Goal: Navigation & Orientation: Find specific page/section

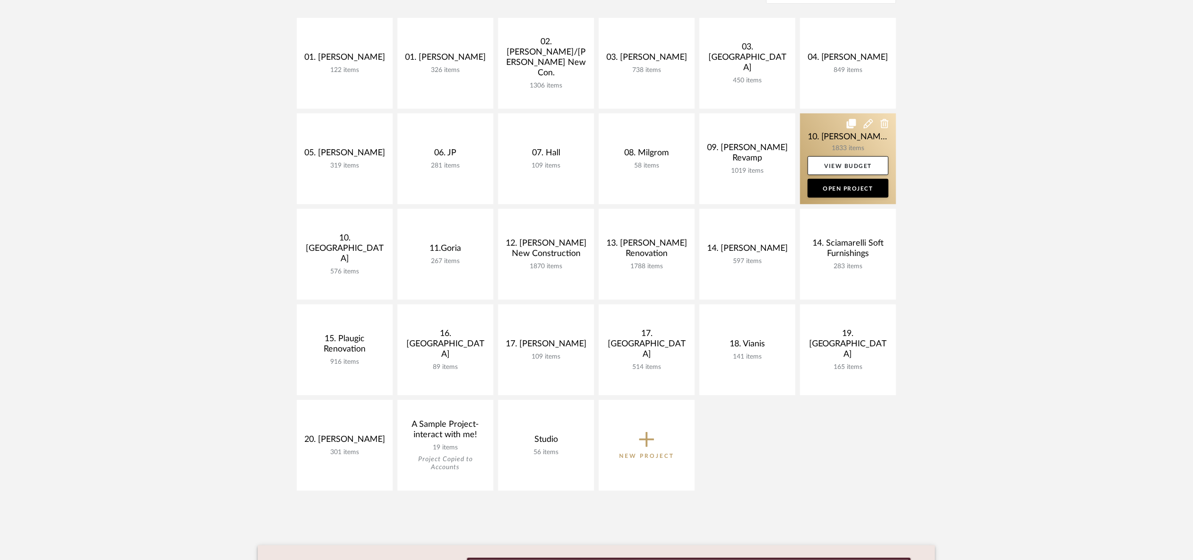
scroll to position [212, 0]
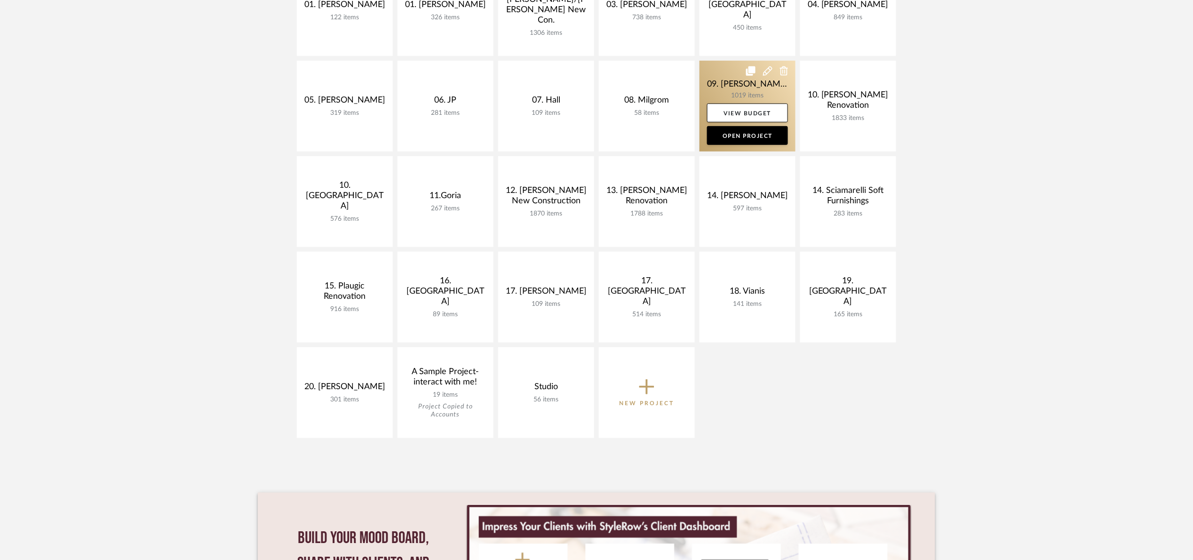
click at [720, 85] on link at bounding box center [748, 106] width 96 height 91
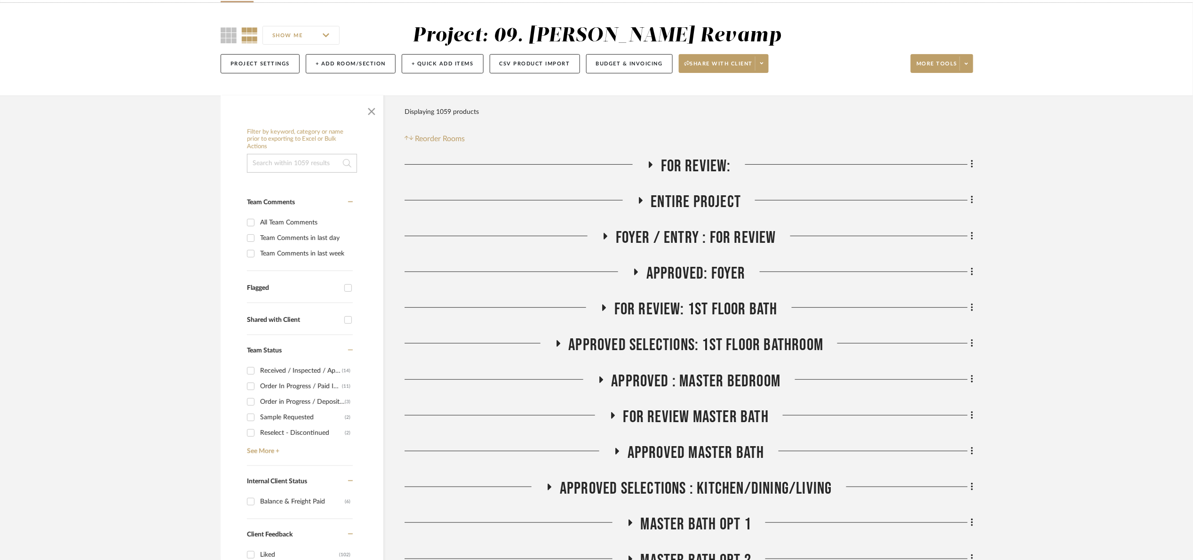
scroll to position [71, 0]
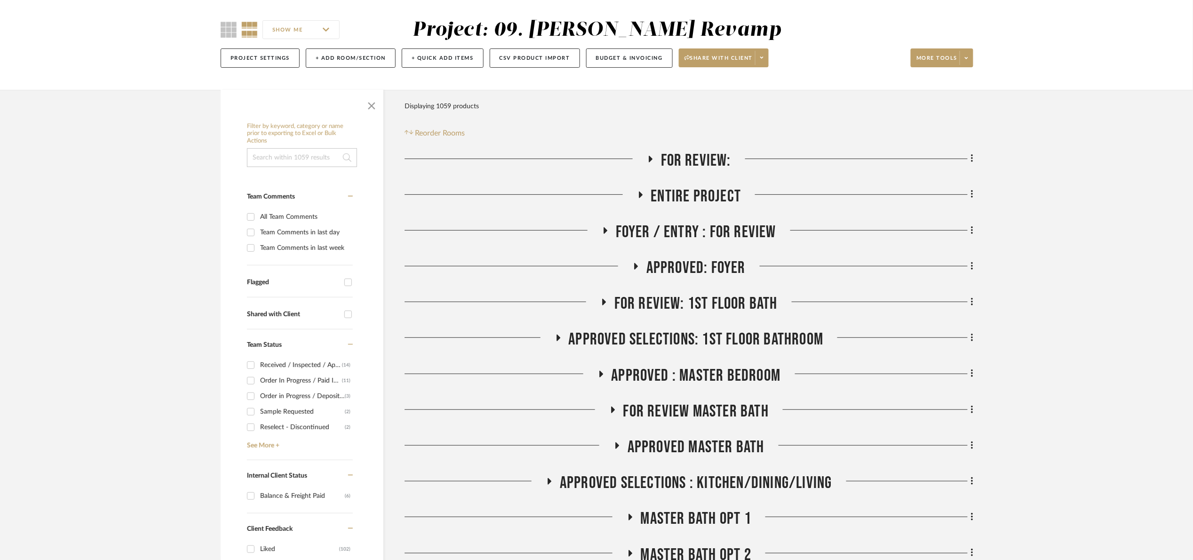
click at [685, 162] on span "For Review:" at bounding box center [696, 161] width 70 height 20
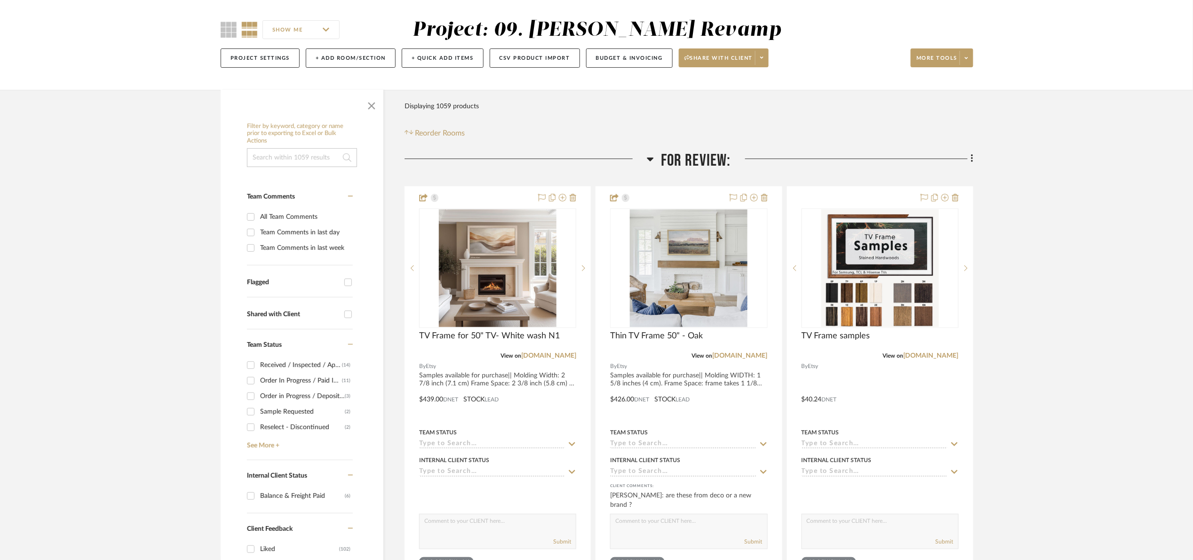
click at [684, 163] on span "For Review:" at bounding box center [696, 161] width 70 height 20
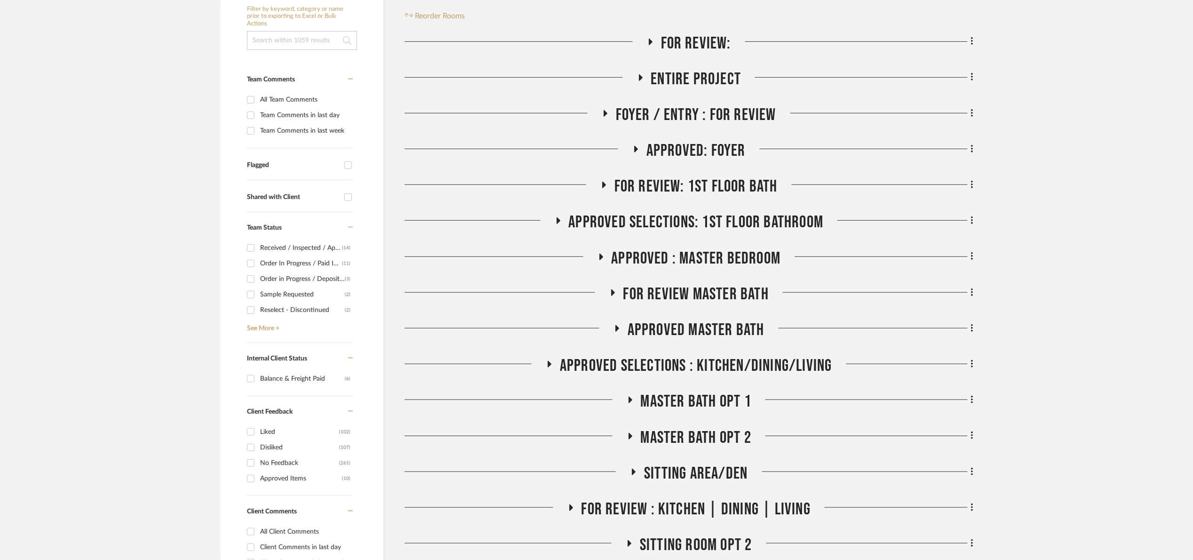
scroll to position [212, 0]
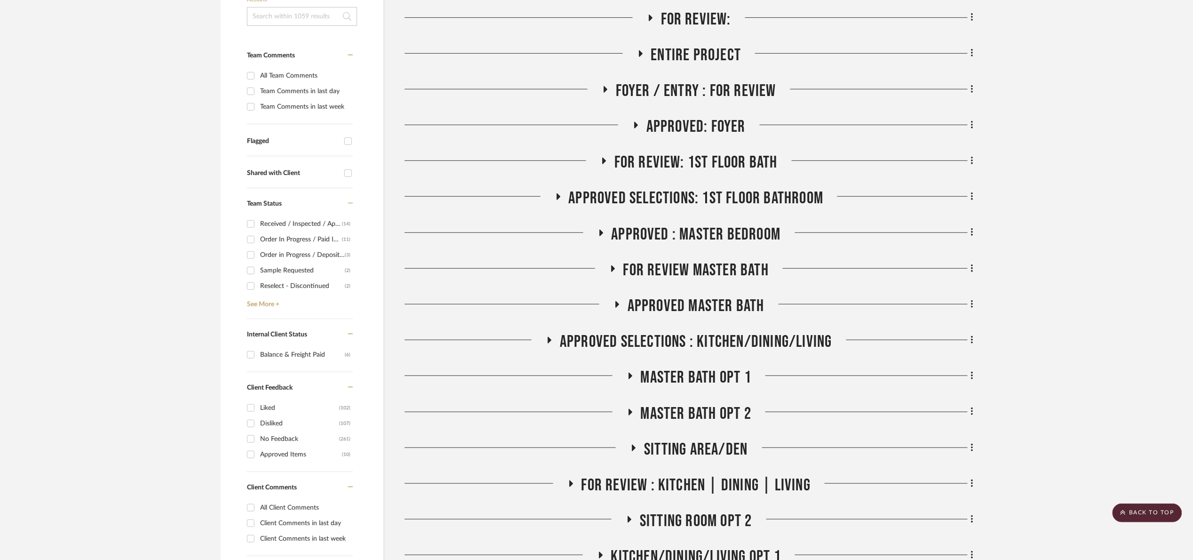
click at [676, 235] on span "APPROVED : Master Bedroom" at bounding box center [696, 234] width 169 height 20
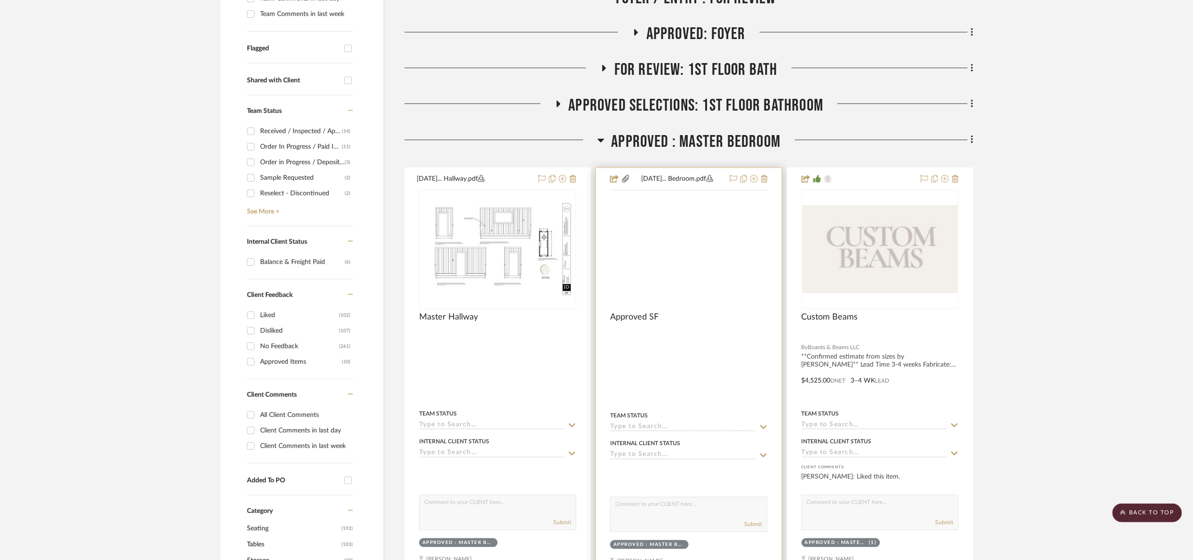
scroll to position [353, 0]
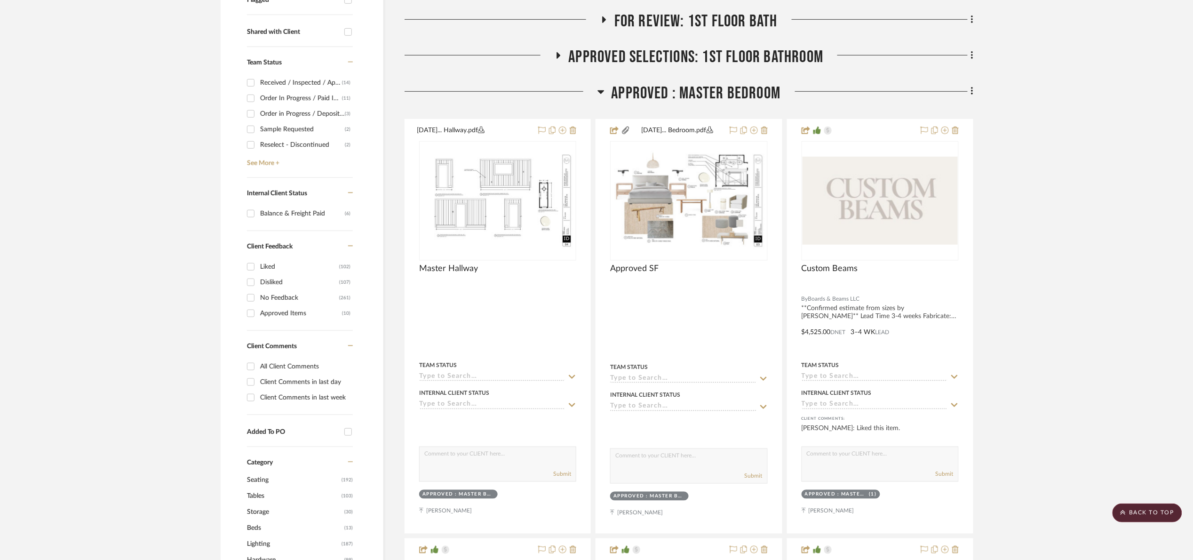
drag, startPoint x: 624, startPoint y: 94, endPoint x: 628, endPoint y: 106, distance: 12.8
click at [624, 94] on span "APPROVED : Master Bedroom" at bounding box center [696, 93] width 169 height 20
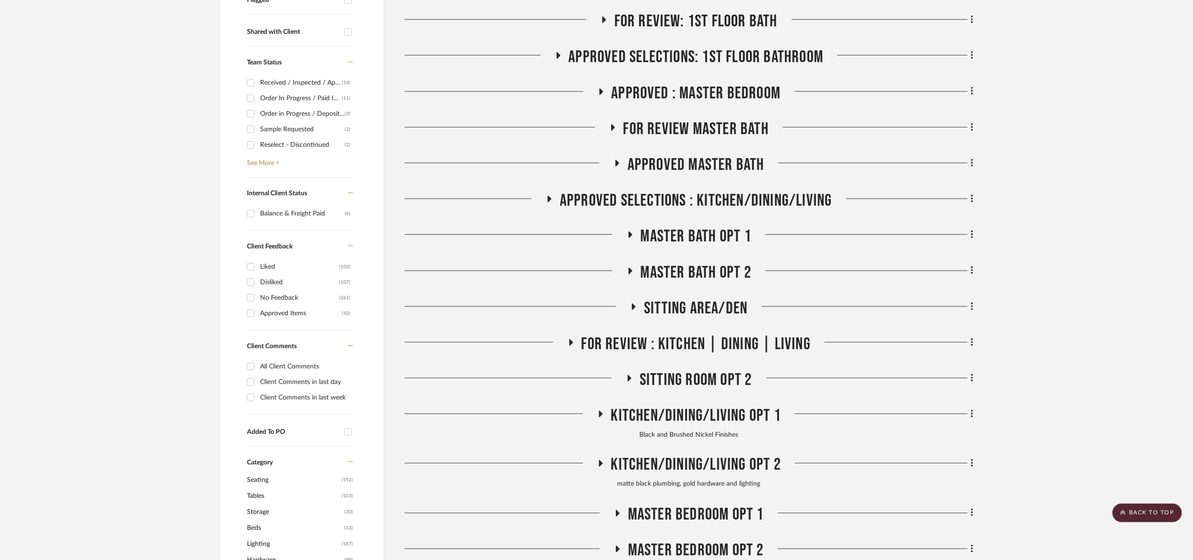
click at [655, 134] on span "FOR REVIEW Master Bath" at bounding box center [695, 129] width 145 height 20
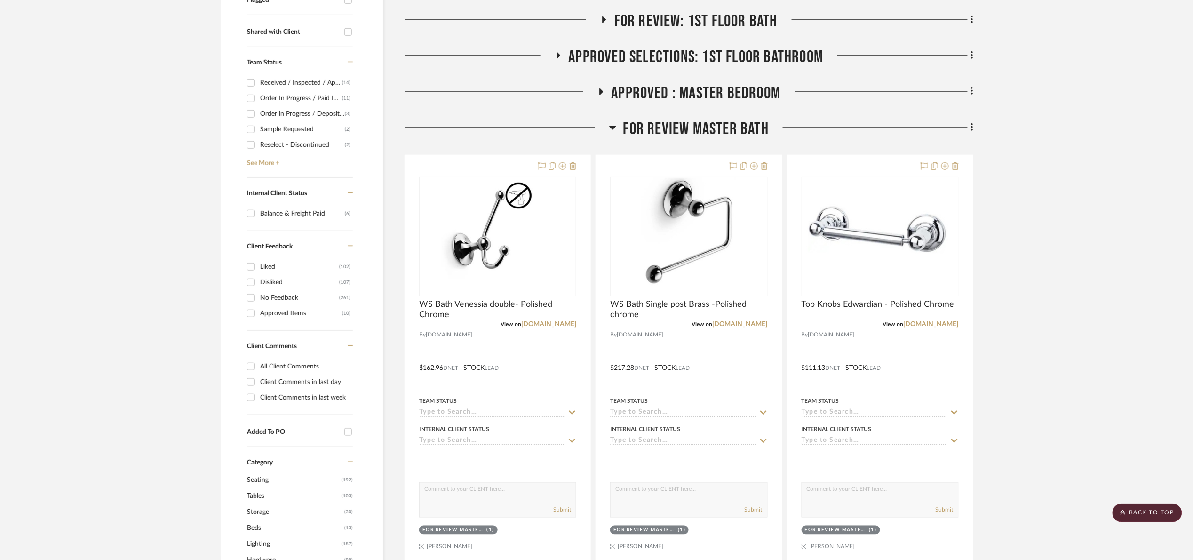
click at [655, 134] on span "FOR REVIEW Master Bath" at bounding box center [695, 129] width 145 height 20
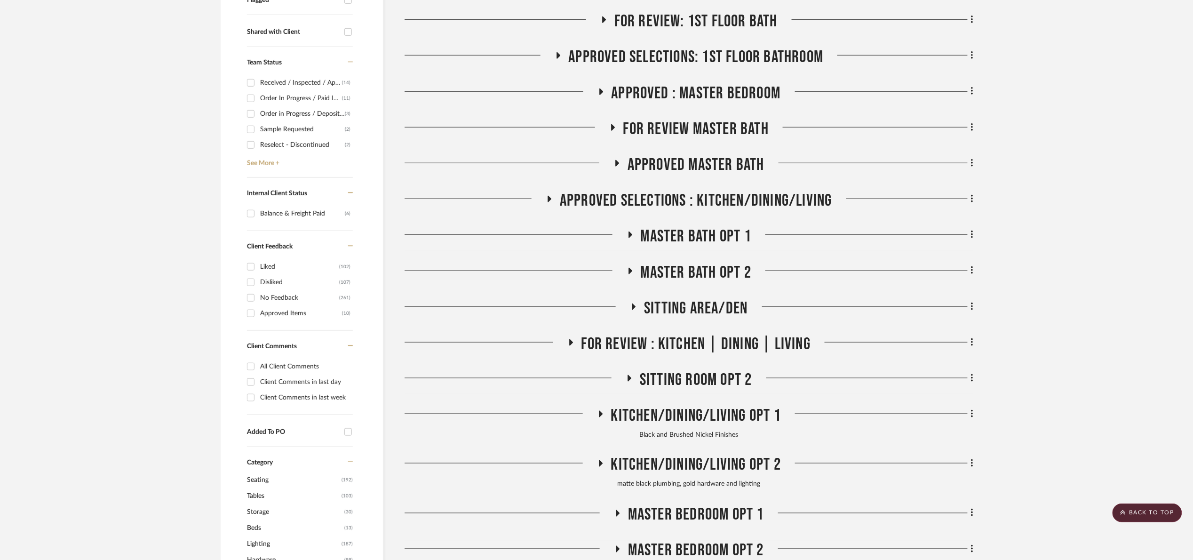
click at [666, 158] on span "Approved Master Bath" at bounding box center [696, 165] width 137 height 20
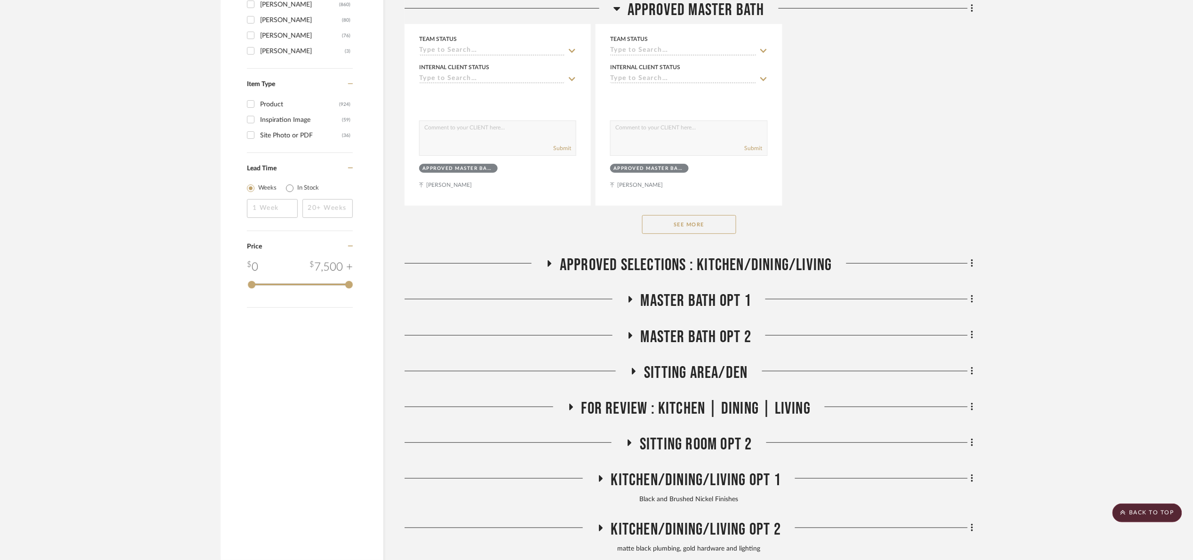
scroll to position [1623, 0]
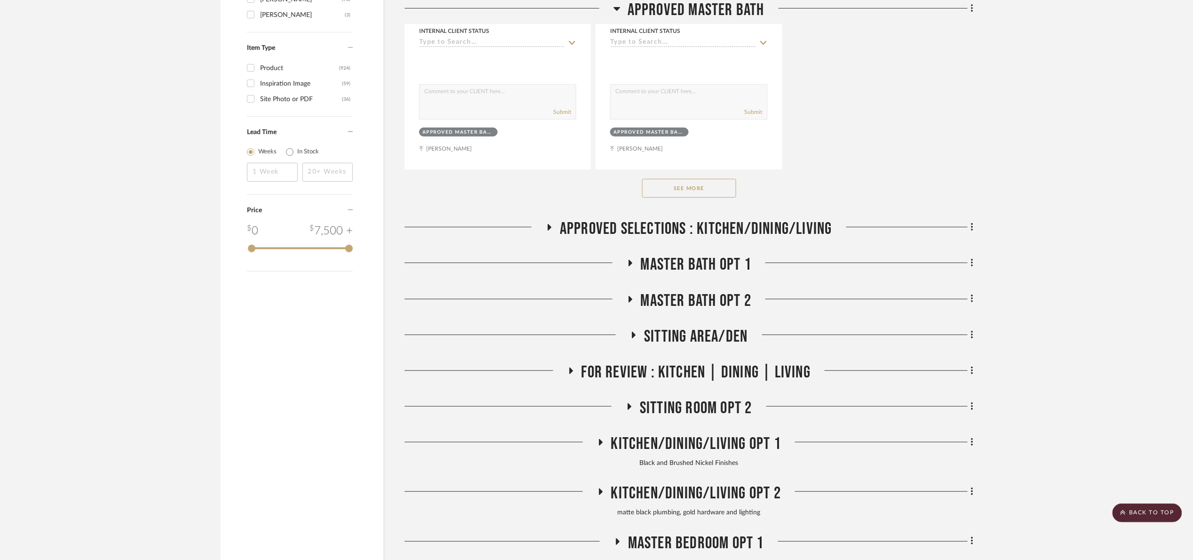
click at [657, 187] on button "See More" at bounding box center [689, 188] width 94 height 19
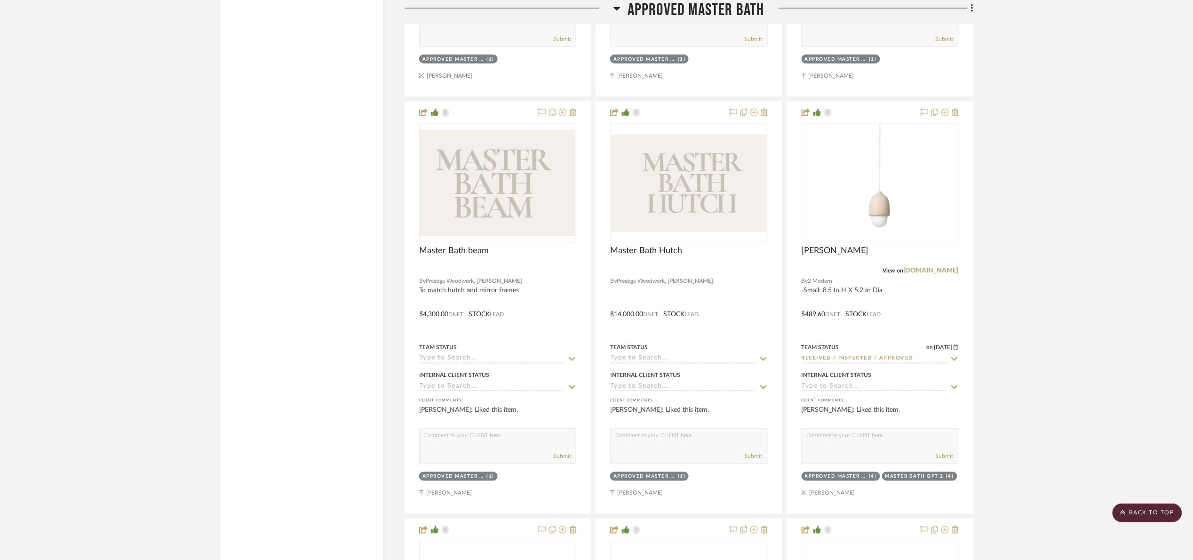
scroll to position [2117, 0]
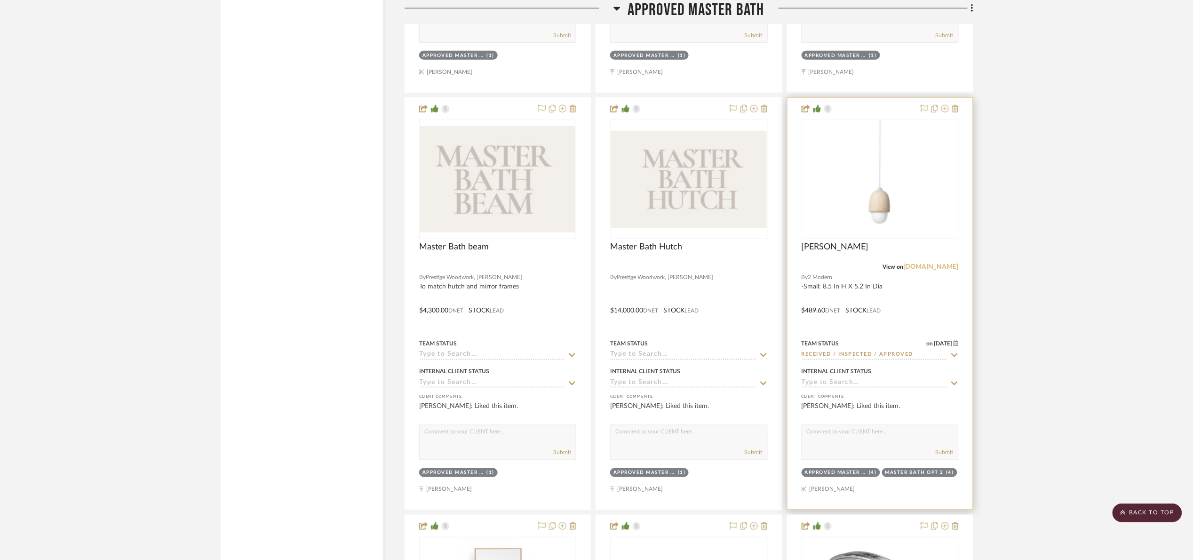
click at [950, 270] on link "[DOMAIN_NAME]" at bounding box center [931, 266] width 55 height 7
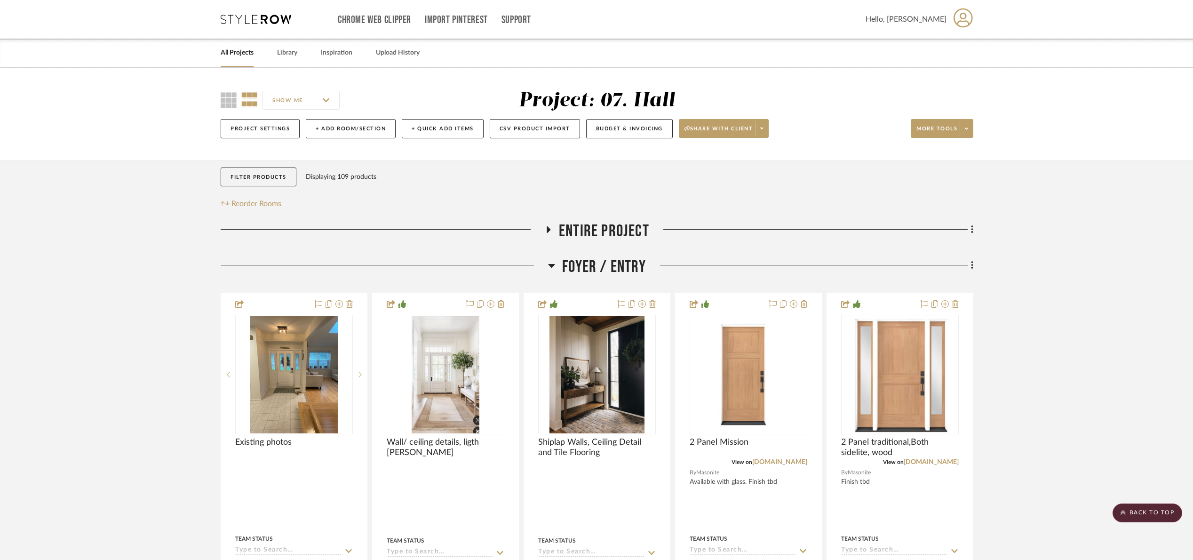
scroll to position [46, 0]
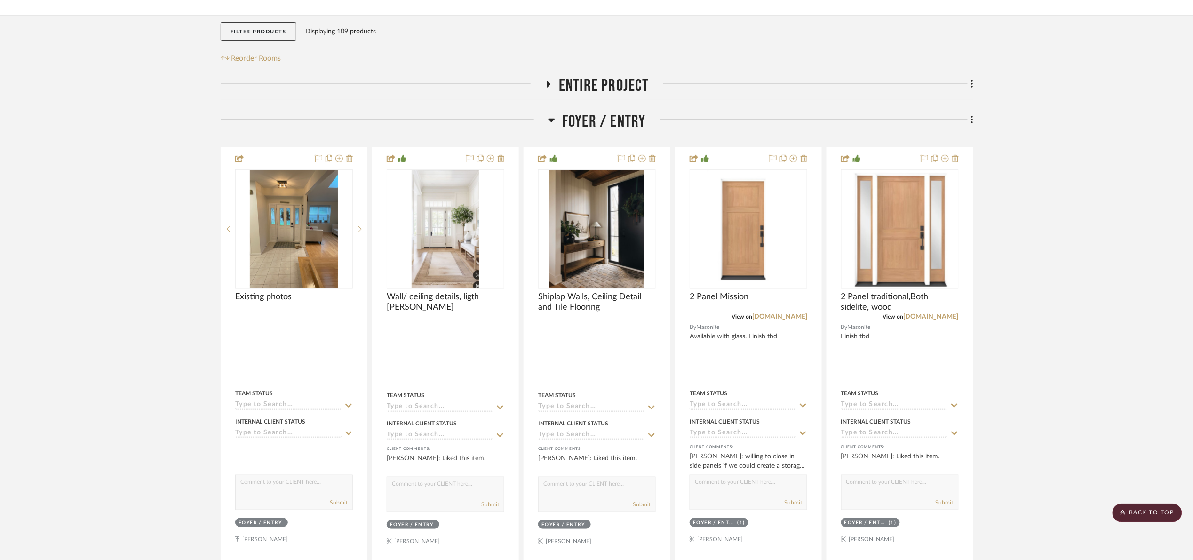
click at [631, 112] on span "Foyer / Entry" at bounding box center [604, 122] width 84 height 20
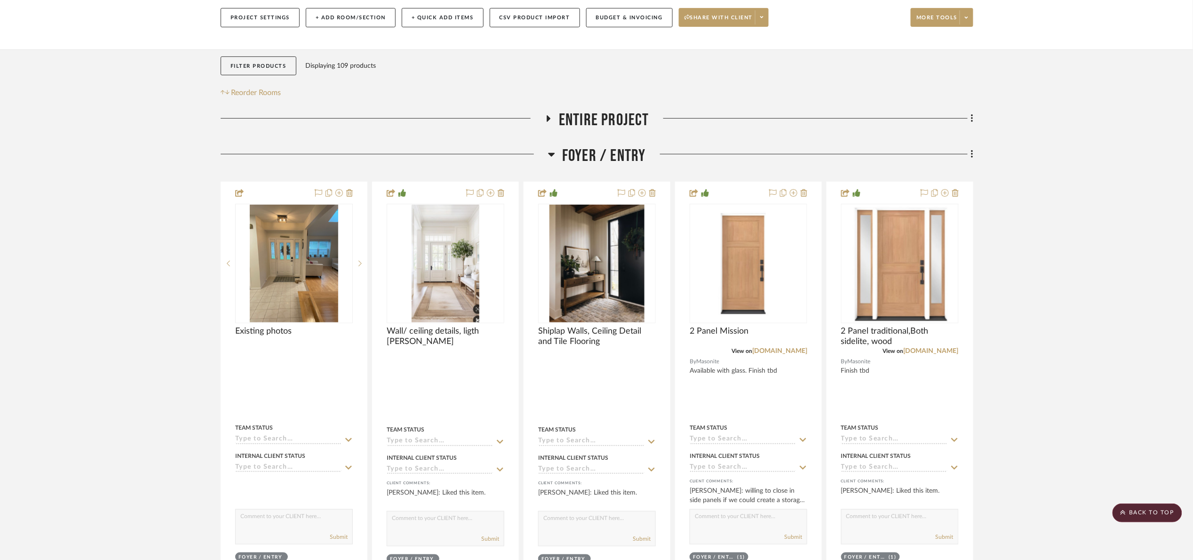
scroll to position [0, 0]
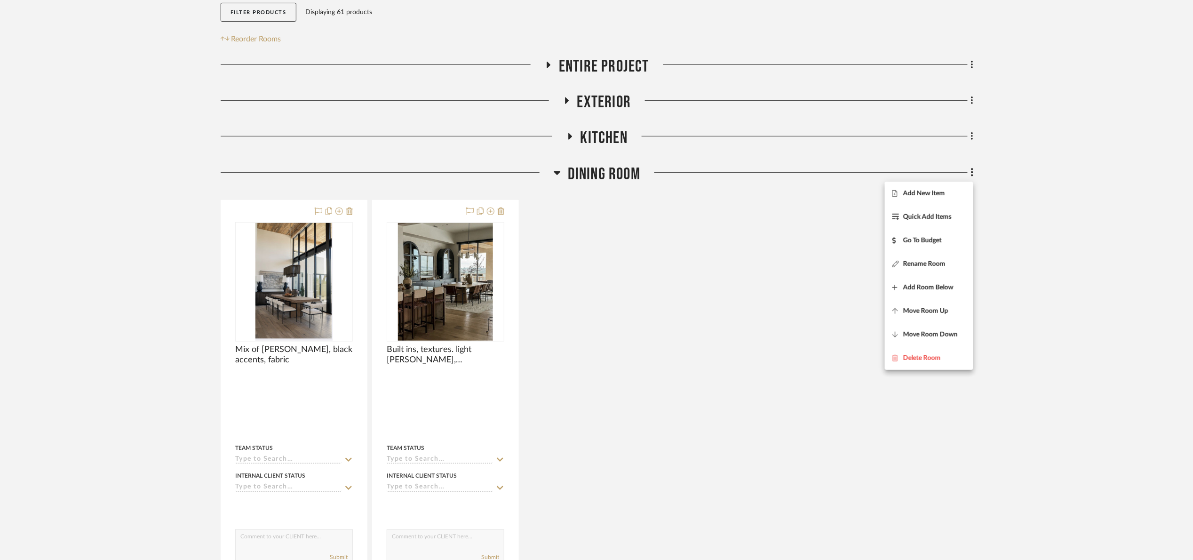
click at [609, 188] on div at bounding box center [596, 280] width 1193 height 560
click at [607, 179] on span "Dining Room" at bounding box center [604, 174] width 72 height 20
